Goal: Task Accomplishment & Management: Complete application form

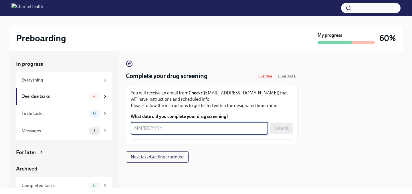
click at [137, 129] on textarea "What date did you complete your drug screening?" at bounding box center [199, 128] width 131 height 7
type textarea "09082025"
click at [281, 131] on button "Submit" at bounding box center [282, 127] width 22 height 11
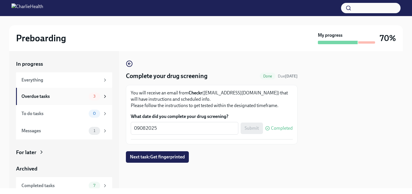
click at [72, 99] on div "Overdue tasks" at bounding box center [53, 96] width 65 height 6
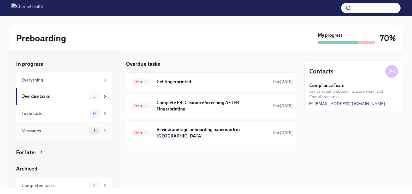
click at [47, 132] on div "Messages" at bounding box center [53, 130] width 65 height 6
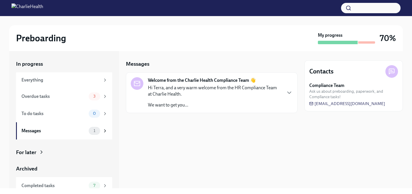
click at [217, 86] on p "Hi Terra, and a very warm welcome from the HR Compliance Team at Charlie Health." at bounding box center [214, 90] width 133 height 13
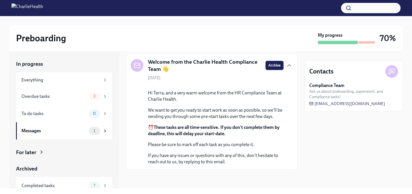
scroll to position [58, 0]
